Goal: Find contact information: Find contact information

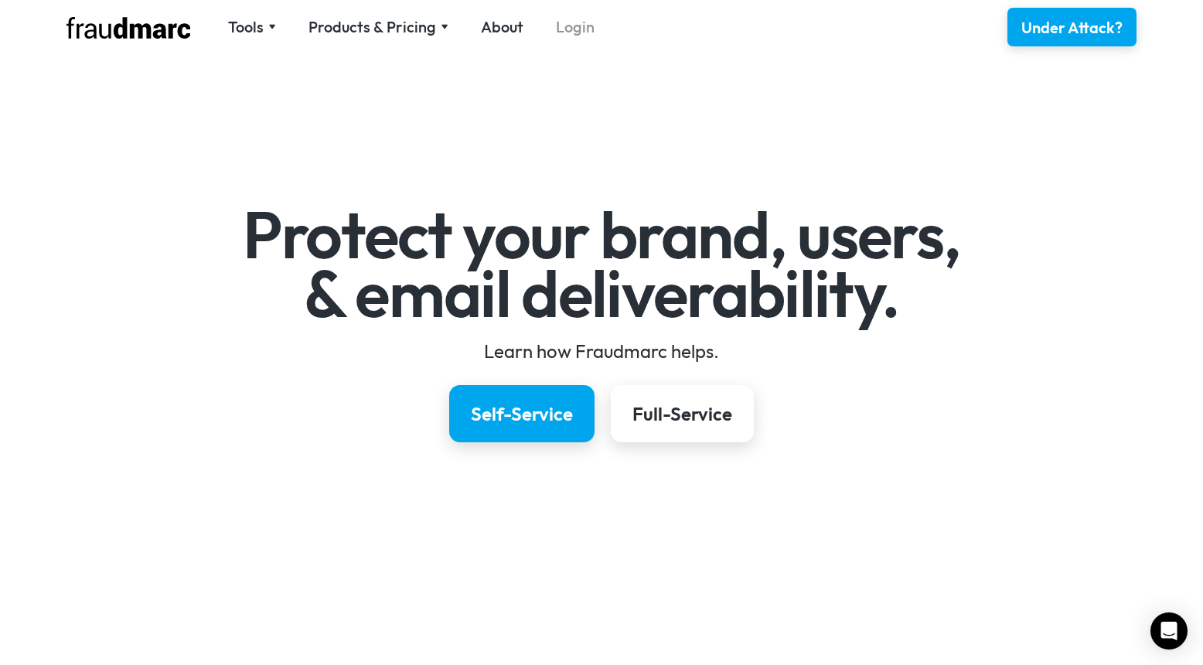
click at [583, 32] on link "Login" at bounding box center [575, 27] width 39 height 22
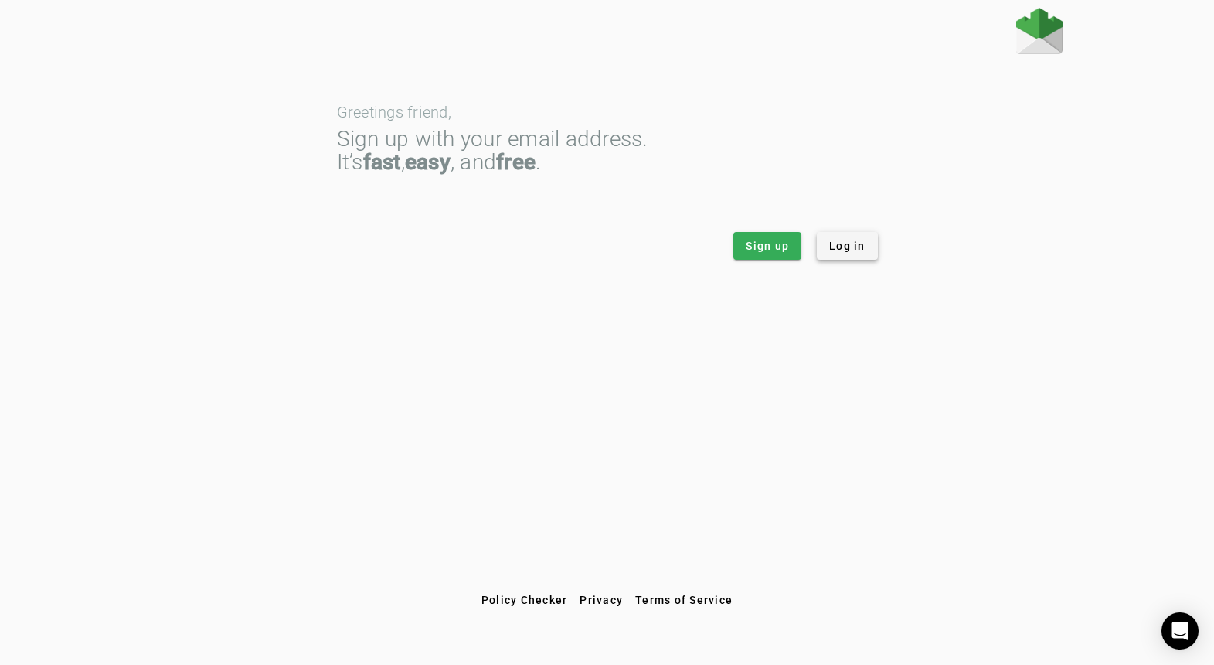
click at [860, 248] on span "Log in" at bounding box center [847, 245] width 36 height 15
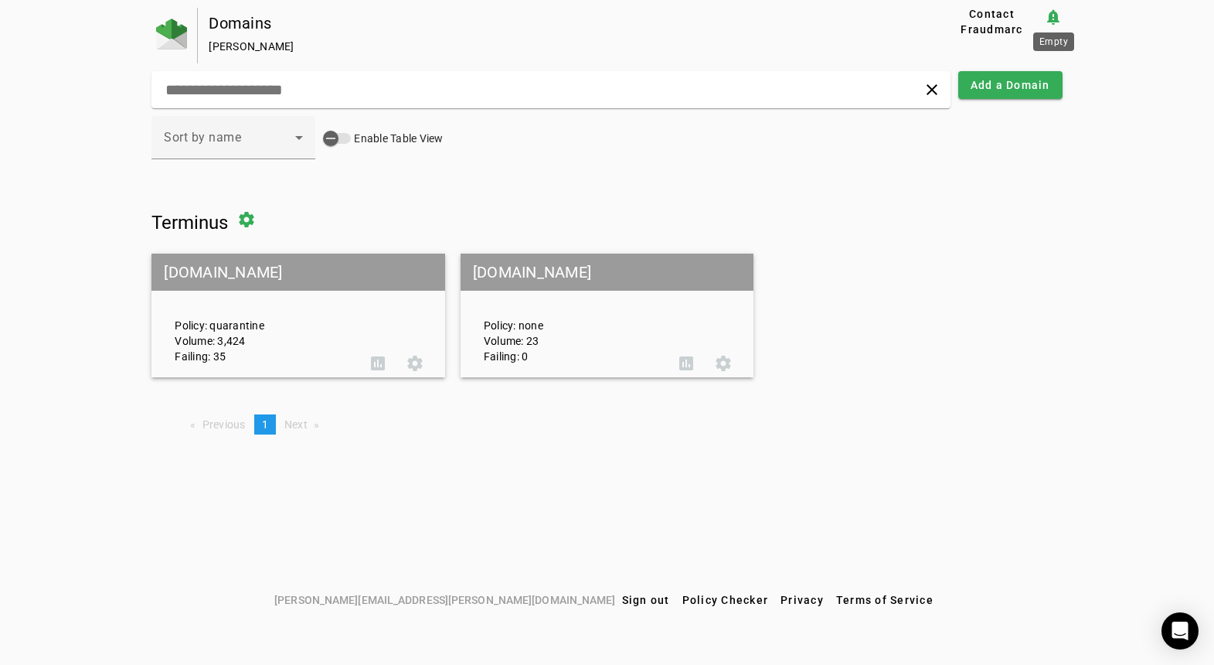
click at [1058, 19] on mat-icon "notification_important" at bounding box center [1053, 17] width 19 height 19
click at [1022, 22] on span "Contact Fraudmarc" at bounding box center [991, 21] width 91 height 31
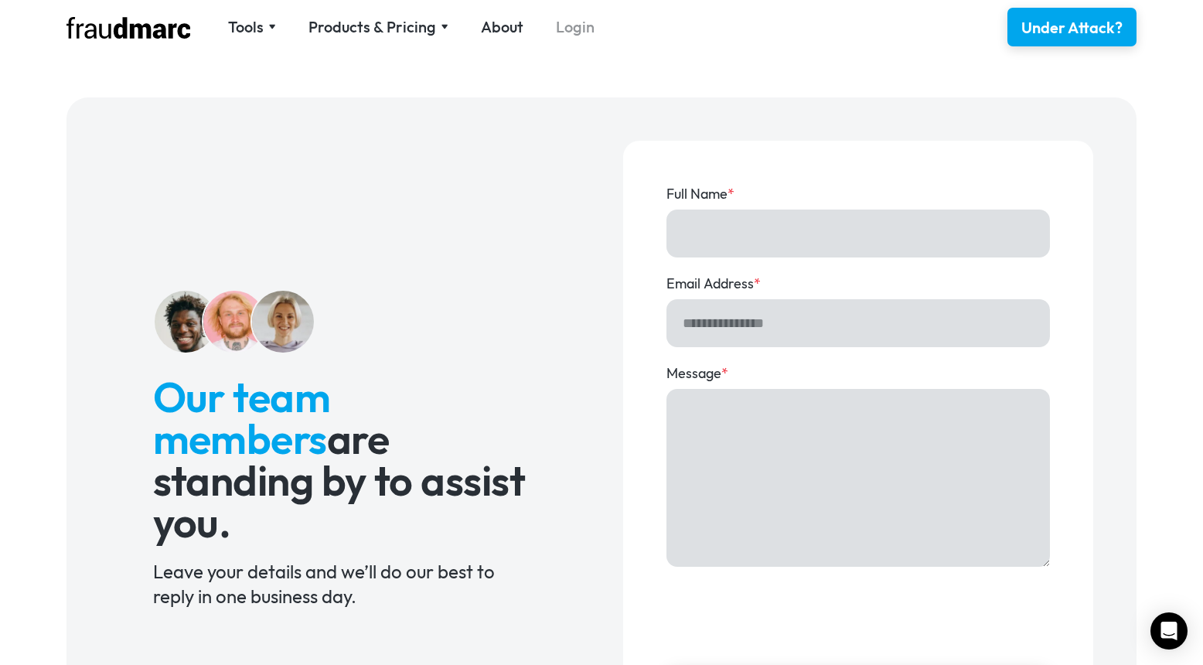
click at [583, 28] on link "Login" at bounding box center [575, 27] width 39 height 22
click at [149, 216] on div "**********" at bounding box center [601, 449] width 983 height 616
